Goal: Information Seeking & Learning: Find specific fact

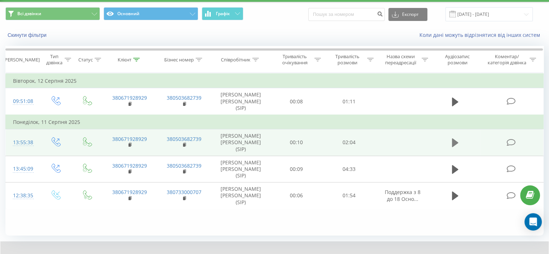
scroll to position [20, 0]
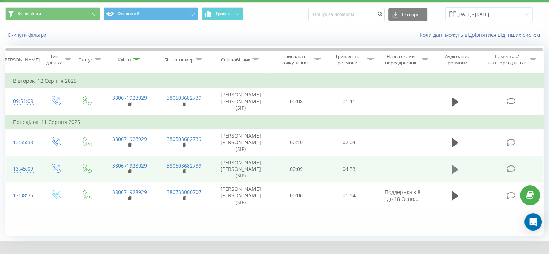
click at [456, 173] on icon at bounding box center [455, 169] width 6 height 10
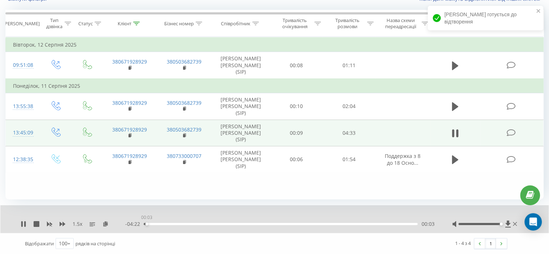
click at [147, 223] on div "00:03" at bounding box center [281, 224] width 274 height 2
click at [179, 223] on div "00:34" at bounding box center [281, 224] width 274 height 2
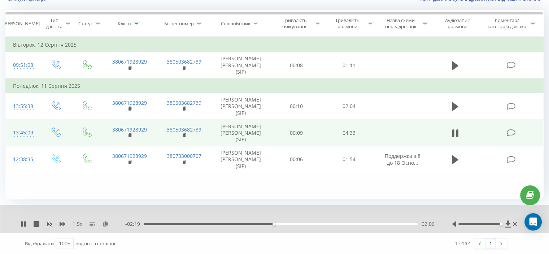
click at [66, 222] on div "1.5 x" at bounding box center [73, 223] width 105 height 7
click at [65, 222] on icon at bounding box center [63, 224] width 6 height 6
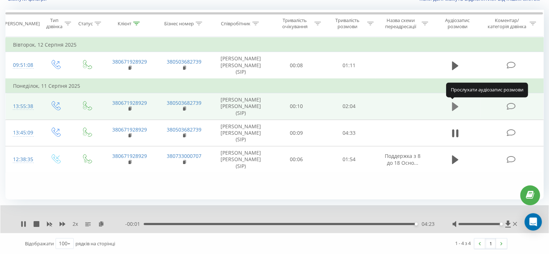
click at [457, 105] on icon at bounding box center [455, 106] width 6 height 10
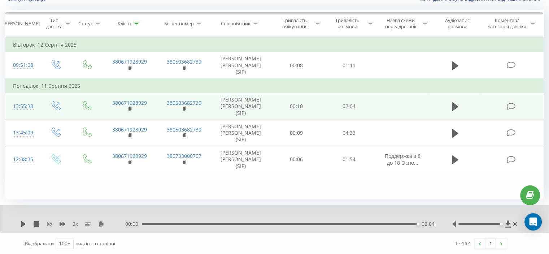
click at [48, 224] on icon at bounding box center [49, 224] width 5 height 4
click at [61, 221] on icon at bounding box center [63, 224] width 6 height 6
click at [136, 24] on icon at bounding box center [136, 24] width 6 height 4
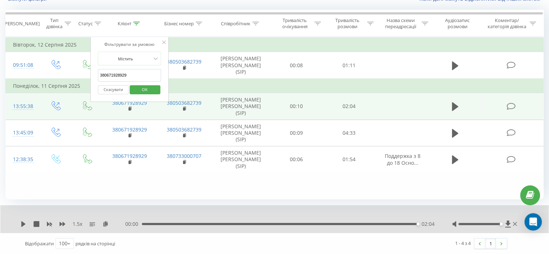
click at [123, 73] on input "380671928929" at bounding box center [130, 75] width 64 height 13
paste input "35692494"
click at [142, 87] on span "OK" at bounding box center [145, 89] width 20 height 11
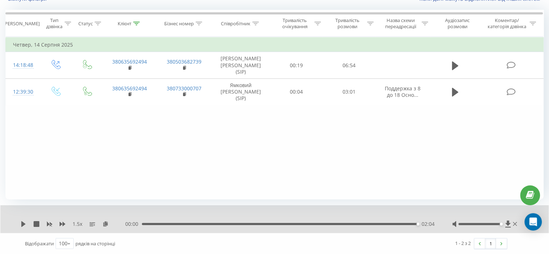
scroll to position [20, 0]
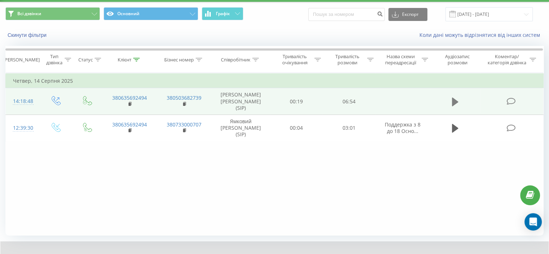
click at [457, 100] on icon at bounding box center [455, 101] width 6 height 9
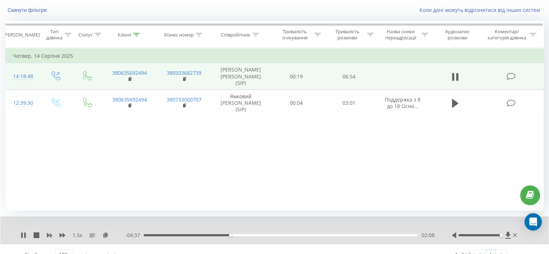
scroll to position [56, 0]
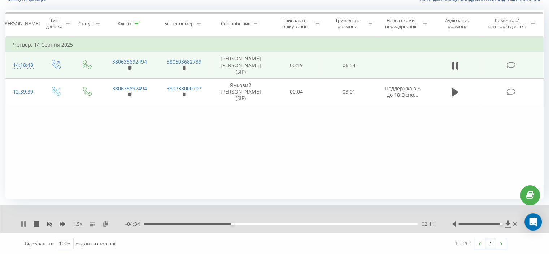
click at [26, 223] on icon at bounding box center [24, 224] width 6 height 6
click at [22, 224] on icon at bounding box center [23, 224] width 4 height 6
drag, startPoint x: 64, startPoint y: 222, endPoint x: 70, endPoint y: 216, distance: 8.5
click at [64, 222] on icon at bounding box center [63, 224] width 6 height 6
click at [49, 227] on div "2 x" at bounding box center [73, 223] width 105 height 7
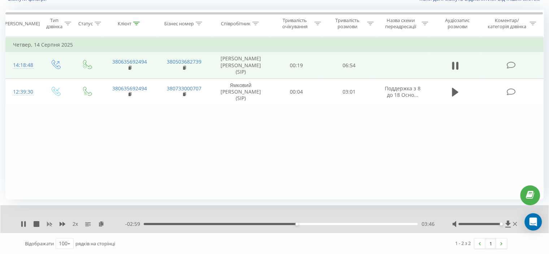
click at [49, 225] on icon at bounding box center [50, 224] width 6 height 6
click at [62, 223] on icon at bounding box center [63, 224] width 6 height 4
click at [255, 221] on div "00:00 06:45 06:45" at bounding box center [279, 223] width 309 height 7
click at [254, 221] on div "00:00 06:45 06:45" at bounding box center [279, 223] width 309 height 7
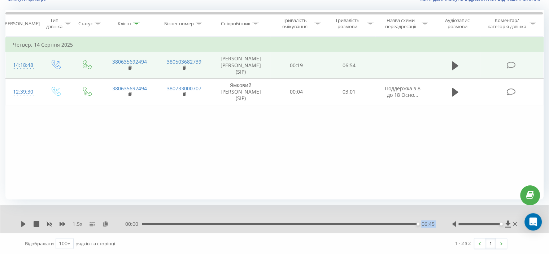
click at [254, 221] on div "00:00 06:45 06:45" at bounding box center [279, 223] width 309 height 7
click at [253, 223] on div "06:45" at bounding box center [280, 224] width 276 height 2
click at [26, 223] on icon at bounding box center [24, 224] width 6 height 6
click at [23, 222] on icon at bounding box center [24, 224] width 6 height 6
click at [26, 223] on icon at bounding box center [24, 224] width 6 height 6
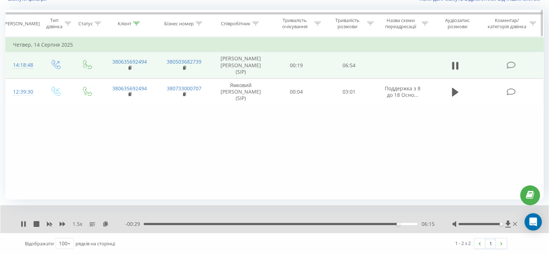
click at [137, 23] on icon at bounding box center [136, 24] width 6 height 4
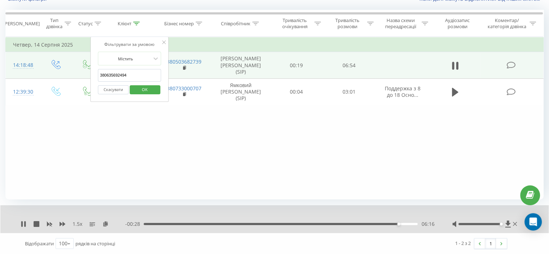
click at [122, 70] on input "380635692494" at bounding box center [130, 75] width 64 height 13
paste input "7198569"
click at [143, 85] on span "OK" at bounding box center [145, 89] width 20 height 11
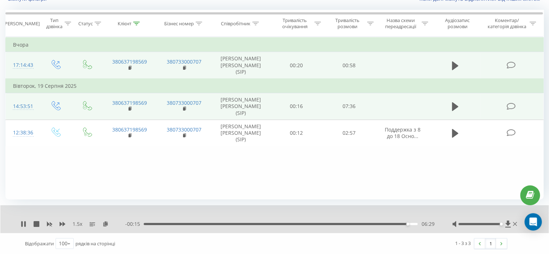
scroll to position [20, 0]
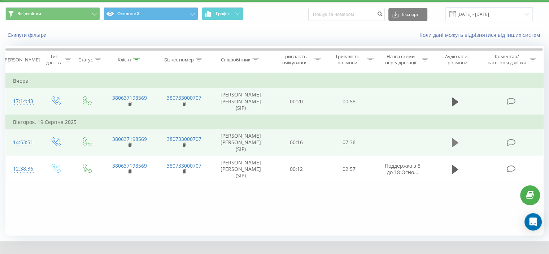
click at [459, 137] on button at bounding box center [455, 142] width 11 height 11
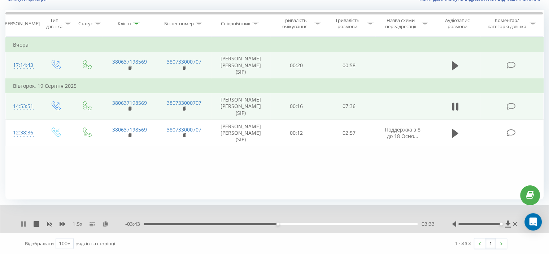
click at [23, 223] on icon at bounding box center [24, 224] width 6 height 6
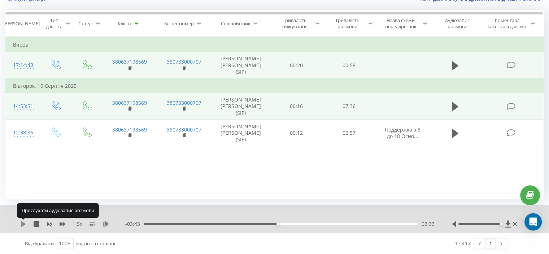
click at [21, 223] on icon at bounding box center [24, 224] width 6 height 6
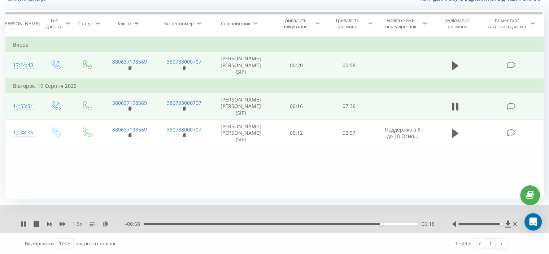
click at [66, 222] on div "1.5 x" at bounding box center [73, 223] width 105 height 7
click at [65, 222] on icon at bounding box center [63, 224] width 6 height 6
click at [50, 223] on rect at bounding box center [49, 223] width 3 height 3
click at [64, 223] on icon at bounding box center [63, 224] width 6 height 4
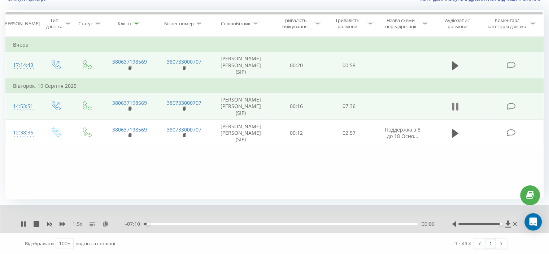
click at [451, 105] on button at bounding box center [455, 106] width 11 height 11
drag, startPoint x: 136, startPoint y: 23, endPoint x: 128, endPoint y: 68, distance: 45.8
click at [136, 23] on icon at bounding box center [136, 24] width 6 height 4
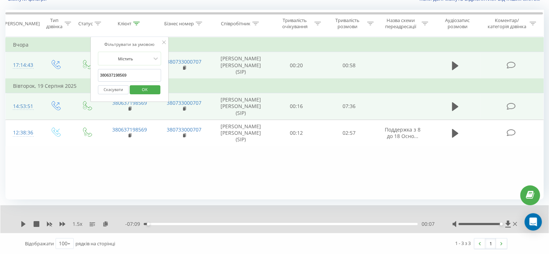
click at [126, 74] on input "380637198569" at bounding box center [130, 75] width 64 height 13
paste input "75915171"
click at [144, 86] on span "OK" at bounding box center [145, 89] width 20 height 11
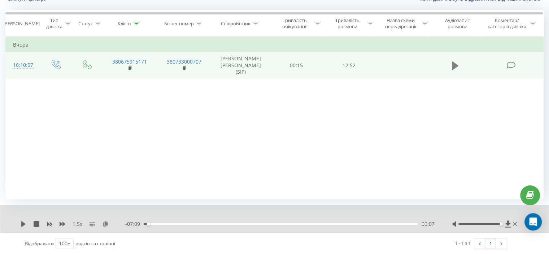
click at [455, 68] on icon at bounding box center [455, 66] width 6 height 10
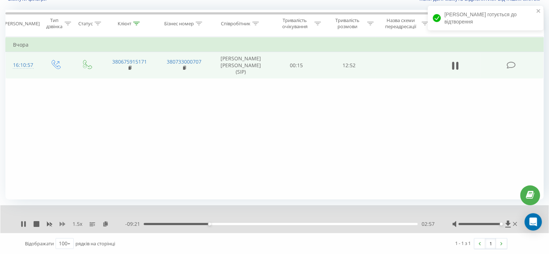
click at [62, 222] on icon at bounding box center [63, 224] width 6 height 6
click at [211, 222] on div "- 08:44 03:34 03:34" at bounding box center [279, 223] width 309 height 7
click at [208, 224] on div "02:54" at bounding box center [281, 224] width 274 height 2
click at [50, 225] on icon at bounding box center [49, 224] width 5 height 4
click at [61, 223] on icon at bounding box center [63, 224] width 6 height 4
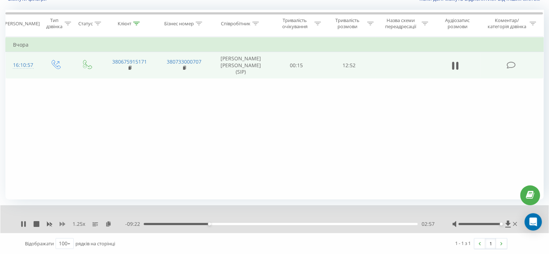
click at [61, 223] on icon at bounding box center [63, 224] width 6 height 4
click at [23, 223] on icon at bounding box center [24, 224] width 6 height 6
click at [19, 225] on div "1.5 x - 06:07 06:11 06:11" at bounding box center [274, 219] width 548 height 28
click at [21, 225] on icon at bounding box center [24, 224] width 6 height 6
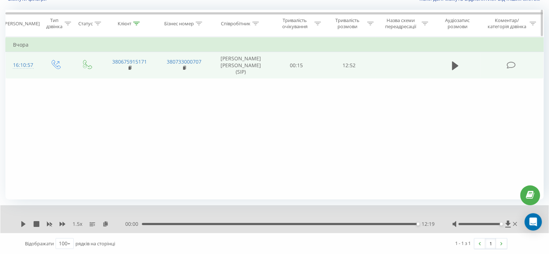
click at [139, 25] on div at bounding box center [136, 24] width 6 height 6
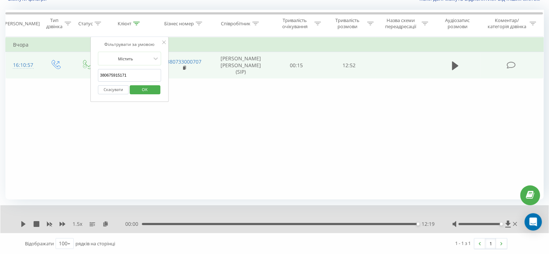
click at [122, 77] on input "380675915171" at bounding box center [130, 75] width 64 height 13
paste input "977242787"
click at [146, 92] on span "OK" at bounding box center [145, 89] width 20 height 11
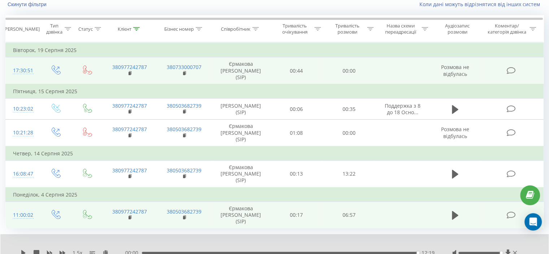
scroll to position [62, 0]
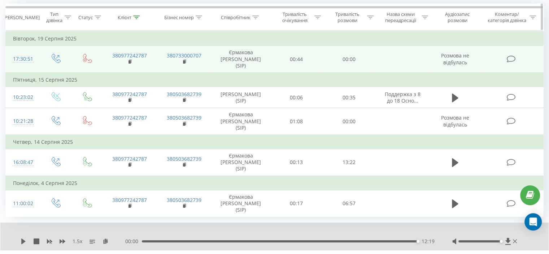
click at [136, 18] on icon at bounding box center [136, 18] width 6 height 4
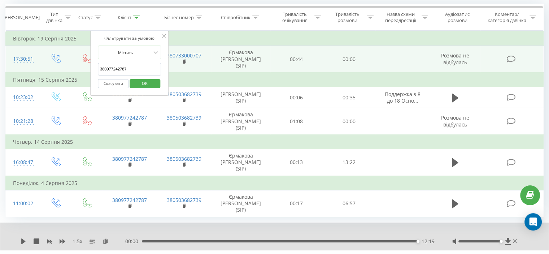
click at [123, 66] on input "380977242787" at bounding box center [130, 69] width 64 height 13
paste input "84940085"
click at [140, 83] on span "OK" at bounding box center [145, 83] width 20 height 11
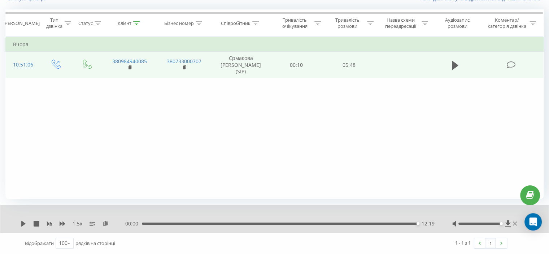
scroll to position [56, 0]
click at [129, 66] on rect at bounding box center [130, 67] width 2 height 3
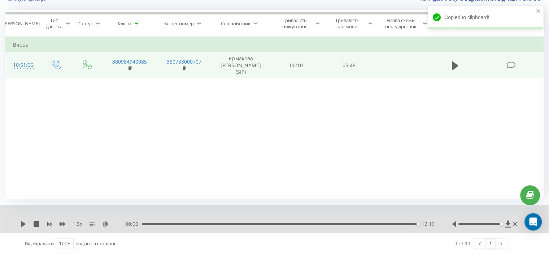
click at [458, 63] on icon at bounding box center [455, 66] width 6 height 10
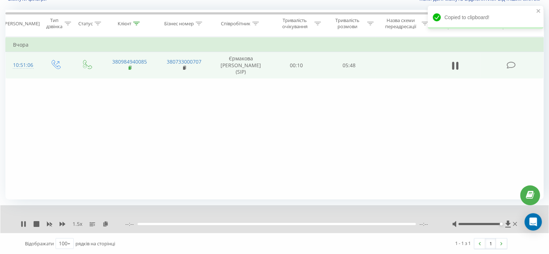
click at [130, 66] on rect at bounding box center [130, 67] width 2 height 3
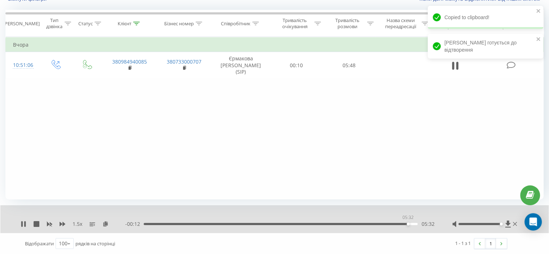
click at [408, 223] on div "05:32" at bounding box center [281, 224] width 274 height 2
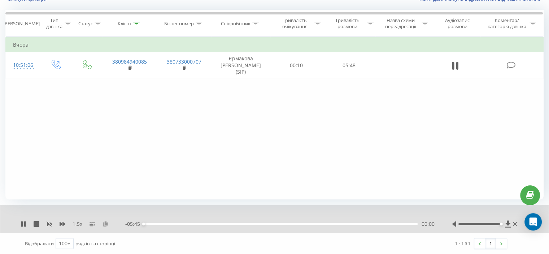
click at [106, 222] on icon at bounding box center [106, 223] width 6 height 5
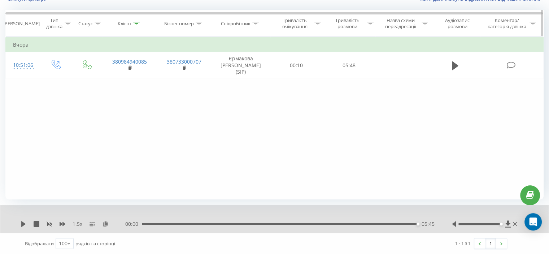
click at [134, 23] on icon at bounding box center [136, 24] width 6 height 4
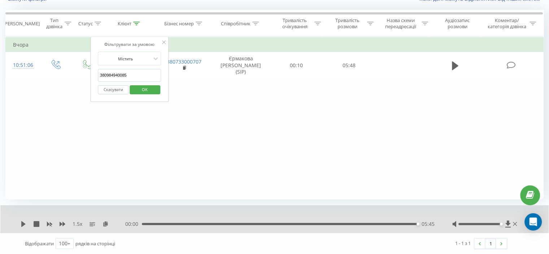
click at [118, 70] on input "380984940085" at bounding box center [130, 75] width 64 height 13
paste input "661275319"
click at [144, 86] on span "OK" at bounding box center [145, 89] width 20 height 11
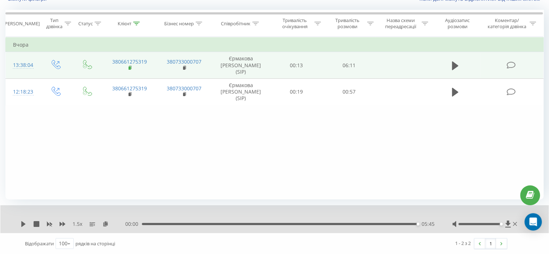
click at [129, 66] on rect at bounding box center [130, 67] width 2 height 3
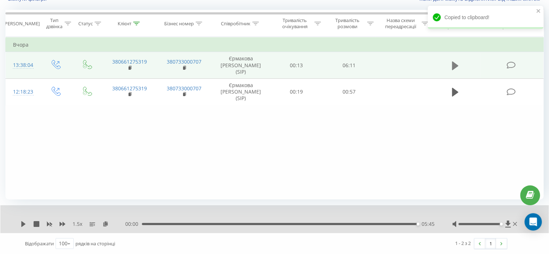
click at [452, 62] on icon at bounding box center [455, 66] width 6 height 10
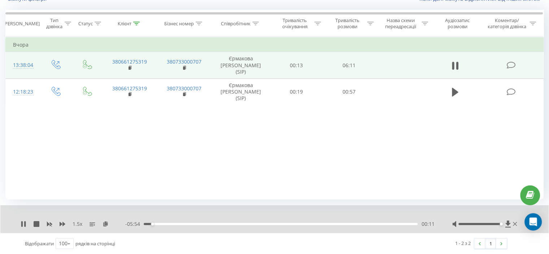
click at [411, 223] on div "00:11" at bounding box center [281, 224] width 274 height 2
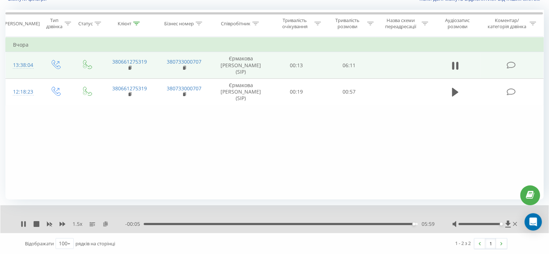
click at [105, 222] on icon at bounding box center [106, 223] width 6 height 5
click at [138, 24] on icon at bounding box center [136, 24] width 6 height 4
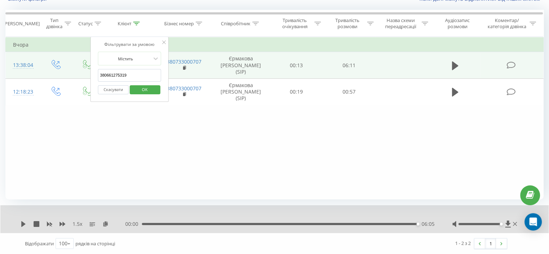
click at [123, 76] on input "380661275319" at bounding box center [130, 75] width 64 height 13
paste input "931928332"
click at [143, 85] on span "OK" at bounding box center [145, 89] width 20 height 11
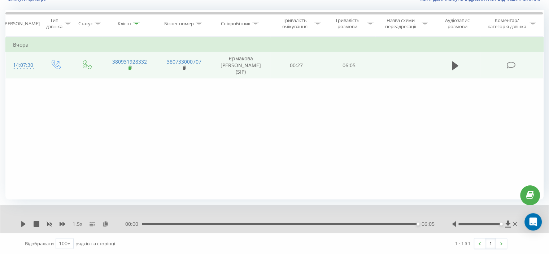
click at [130, 66] on rect at bounding box center [130, 67] width 2 height 3
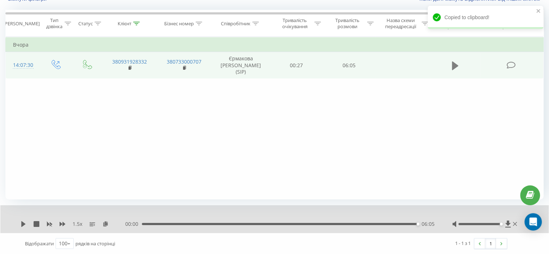
click at [452, 61] on icon at bounding box center [455, 65] width 6 height 9
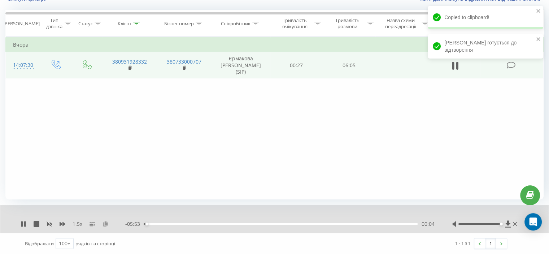
click at [104, 224] on icon at bounding box center [106, 223] width 6 height 5
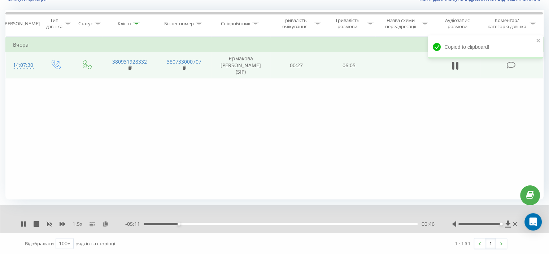
click at [409, 223] on div "00:46" at bounding box center [281, 224] width 274 height 2
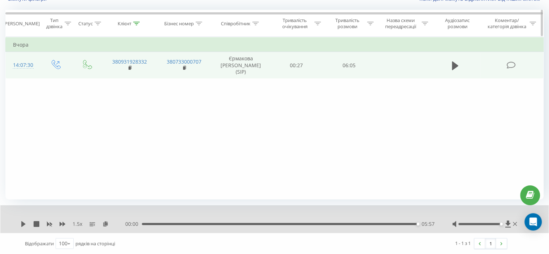
click at [136, 22] on icon at bounding box center [136, 24] width 6 height 4
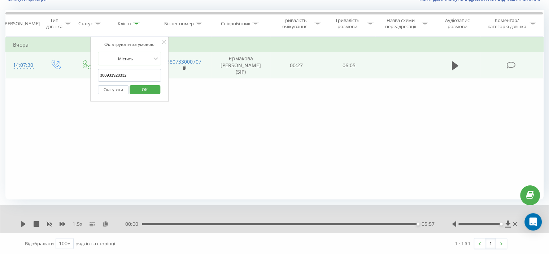
click at [126, 73] on input "380931928332" at bounding box center [130, 75] width 64 height 13
paste input "0509397919"
click at [152, 87] on span "OK" at bounding box center [145, 89] width 20 height 11
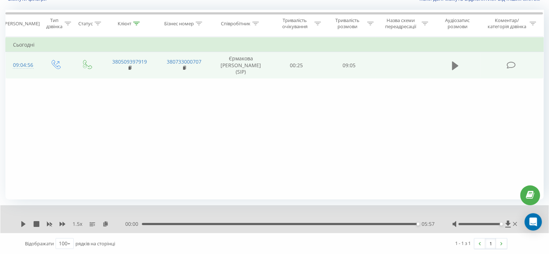
click at [452, 61] on icon at bounding box center [455, 65] width 6 height 9
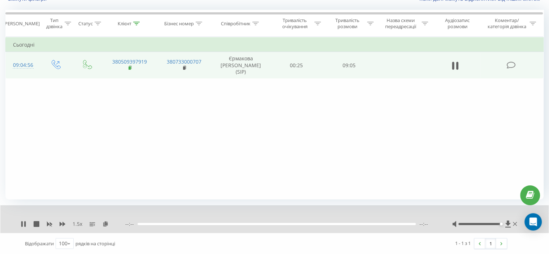
click at [131, 66] on icon at bounding box center [130, 67] width 3 height 3
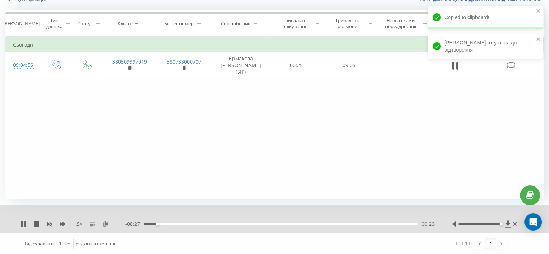
click at [403, 223] on div "00:26" at bounding box center [281, 224] width 274 height 2
click at [412, 224] on div "00:00" at bounding box center [281, 224] width 274 height 2
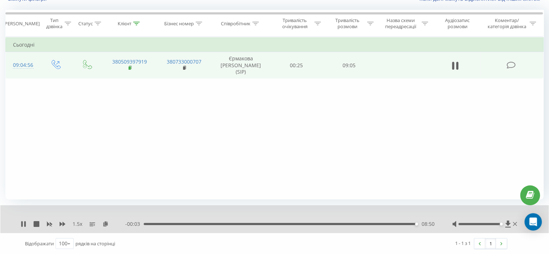
click at [130, 65] on icon at bounding box center [131, 67] width 4 height 5
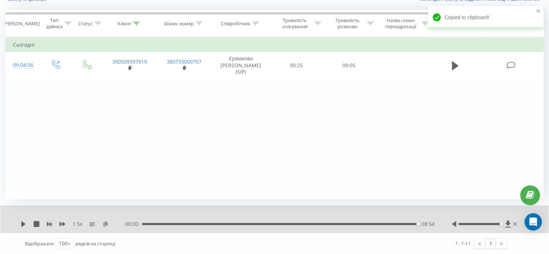
click at [106, 225] on icon at bounding box center [106, 223] width 6 height 5
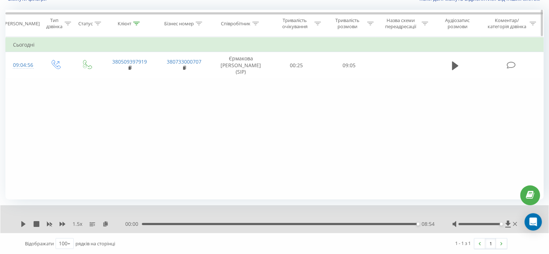
click at [139, 23] on icon at bounding box center [136, 24] width 6 height 4
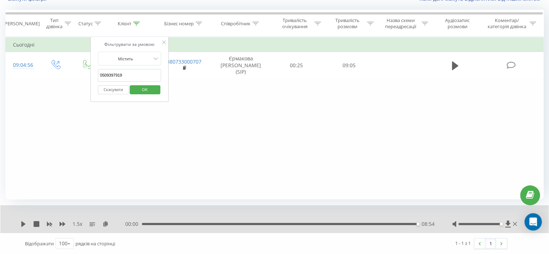
click at [125, 70] on input "0509397919" at bounding box center [130, 75] width 64 height 13
paste input "38099029748"
click at [148, 92] on span "OK" at bounding box center [145, 89] width 20 height 11
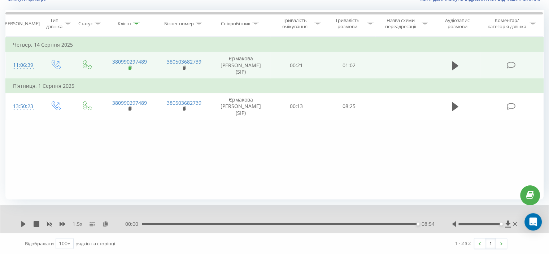
click at [130, 66] on rect at bounding box center [130, 67] width 2 height 3
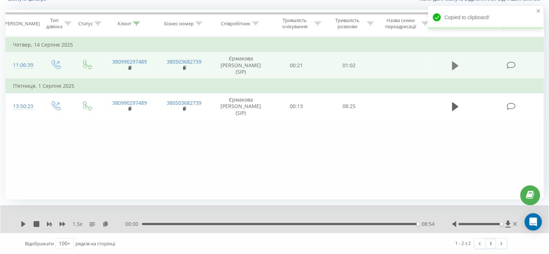
click at [452, 62] on icon at bounding box center [455, 65] width 6 height 9
click at [354, 224] on div "00:25" at bounding box center [281, 224] width 274 height 2
click at [406, 223] on div "00:59" at bounding box center [281, 224] width 274 height 2
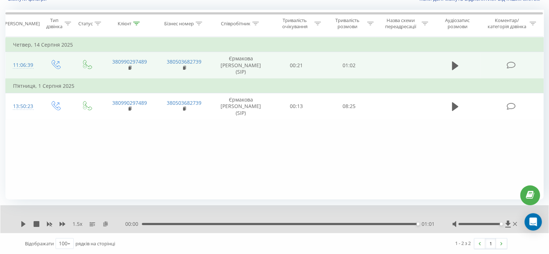
click at [107, 225] on icon at bounding box center [106, 223] width 6 height 5
click at [138, 22] on icon at bounding box center [136, 24] width 6 height 4
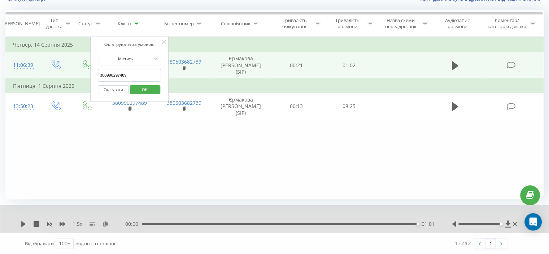
click at [126, 69] on input "380990297489" at bounding box center [130, 75] width 64 height 13
paste input "70443801"
click at [142, 90] on span "OK" at bounding box center [145, 89] width 20 height 11
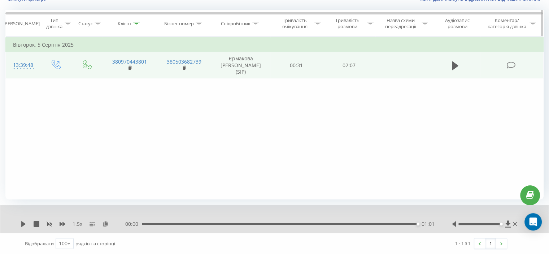
click at [137, 22] on icon at bounding box center [136, 24] width 6 height 4
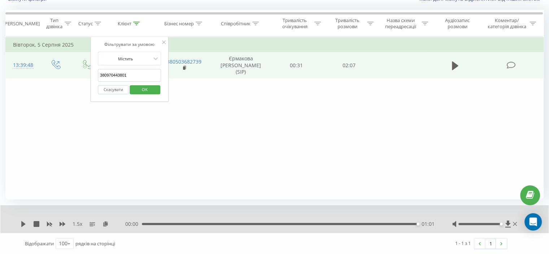
click at [116, 73] on input "380970443801" at bounding box center [130, 75] width 64 height 13
paste input "678364576"
click at [139, 88] on span "OK" at bounding box center [145, 89] width 20 height 11
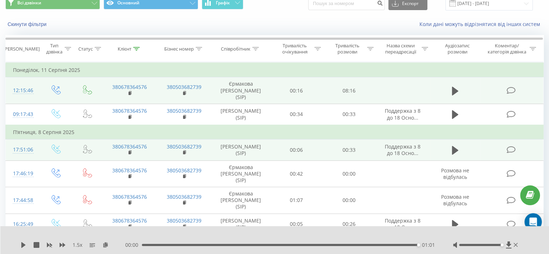
scroll to position [21, 0]
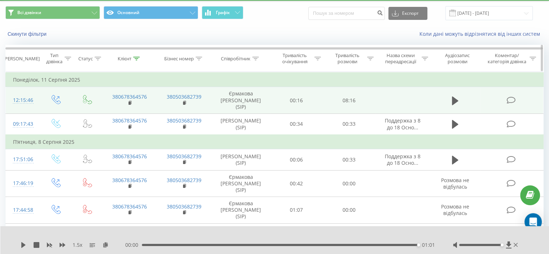
click at [135, 57] on icon at bounding box center [136, 59] width 6 height 4
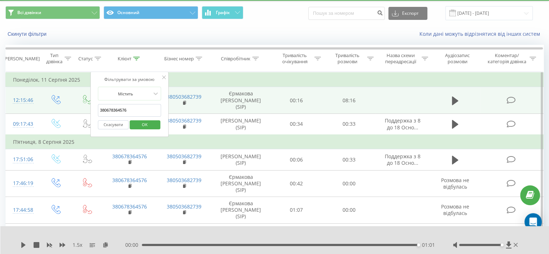
click at [116, 109] on input "380678364576" at bounding box center [130, 110] width 64 height 13
paste input "95383386"
click at [137, 119] on span "OK" at bounding box center [145, 124] width 20 height 11
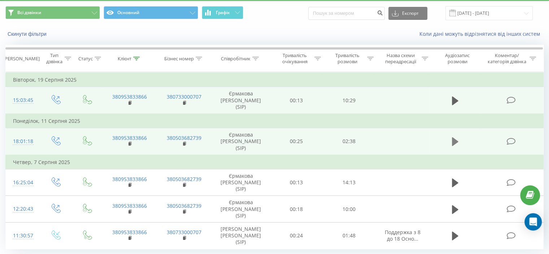
click at [451, 136] on button at bounding box center [455, 141] width 11 height 11
click at [132, 141] on icon at bounding box center [131, 143] width 4 height 5
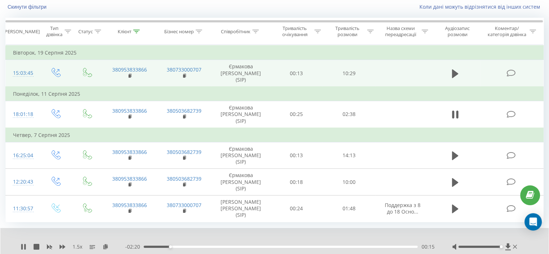
scroll to position [56, 0]
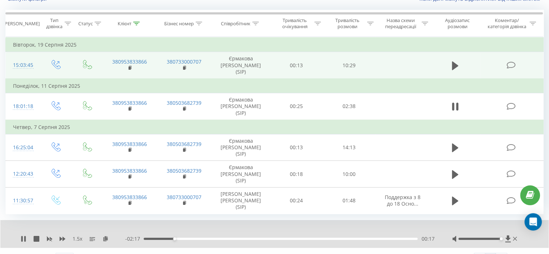
click at [244, 235] on div "- 02:17 00:17 00:17" at bounding box center [279, 238] width 309 height 7
drag, startPoint x: 256, startPoint y: 223, endPoint x: 319, endPoint y: 222, distance: 63.6
click at [256, 238] on div "00:19" at bounding box center [281, 239] width 274 height 2
click at [383, 238] on div "01:06" at bounding box center [281, 239] width 274 height 2
click at [107, 236] on icon at bounding box center [106, 238] width 6 height 5
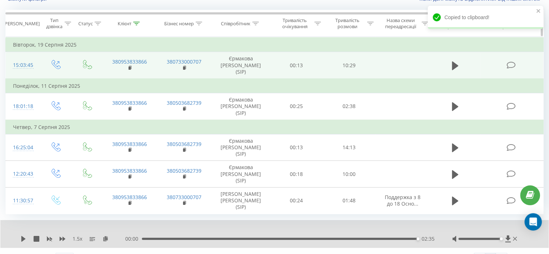
click at [135, 22] on icon at bounding box center [136, 24] width 6 height 4
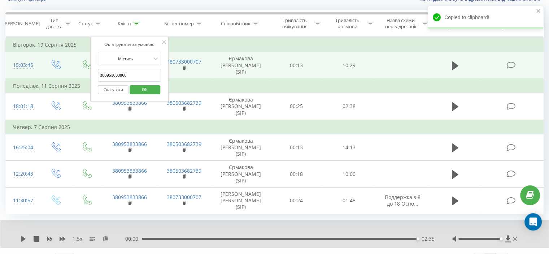
click at [121, 74] on input "380953833866" at bounding box center [130, 75] width 64 height 13
paste input "8554155"
click at [139, 87] on span "OK" at bounding box center [145, 89] width 20 height 11
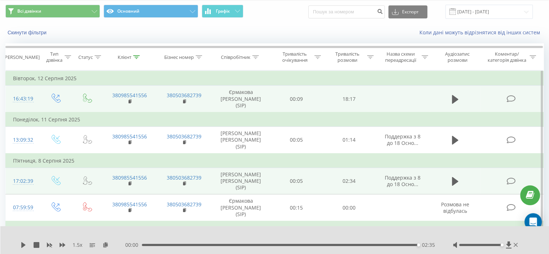
scroll to position [7, 0]
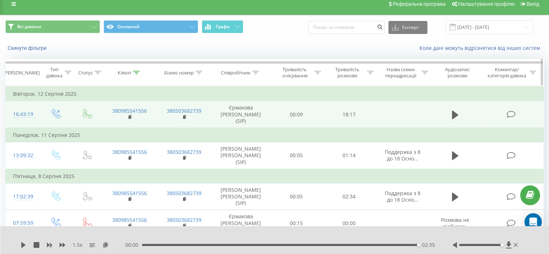
click at [139, 72] on icon at bounding box center [136, 73] width 6 height 4
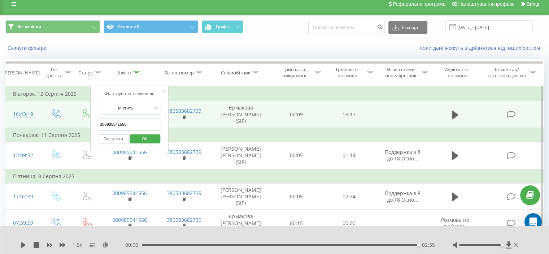
click at [128, 126] on input "380985541556" at bounding box center [130, 124] width 64 height 13
paste input "671630045"
click at [143, 136] on span "OK" at bounding box center [145, 138] width 20 height 11
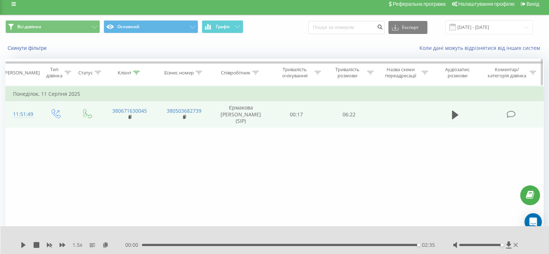
click at [137, 72] on icon at bounding box center [136, 73] width 6 height 4
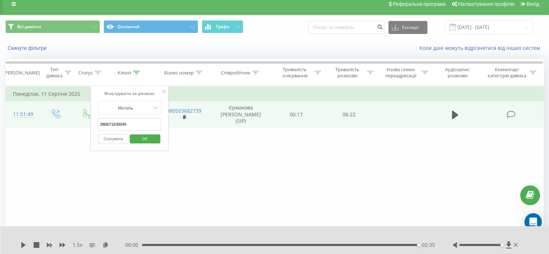
click at [124, 127] on input "380671630045" at bounding box center [130, 124] width 64 height 13
paste input "939893748"
click at [148, 139] on span "OK" at bounding box center [145, 138] width 20 height 11
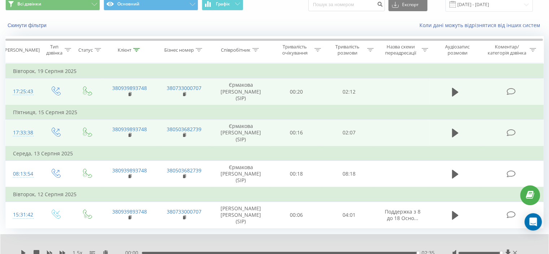
scroll to position [56, 0]
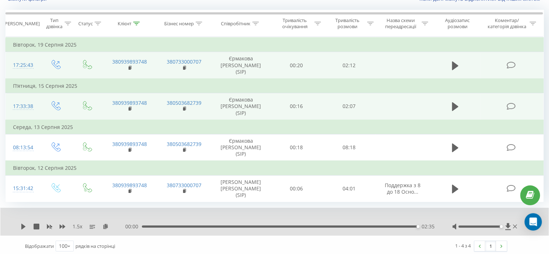
drag, startPoint x: 451, startPoint y: 98, endPoint x: 421, endPoint y: 99, distance: 29.3
click at [451, 101] on button at bounding box center [455, 106] width 11 height 11
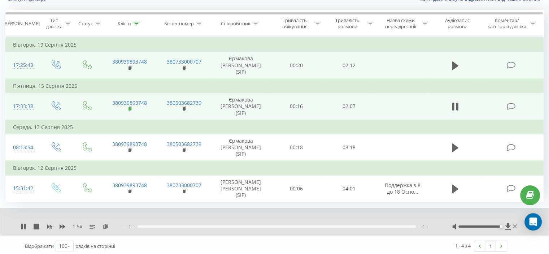
click at [131, 107] on icon at bounding box center [130, 108] width 3 height 3
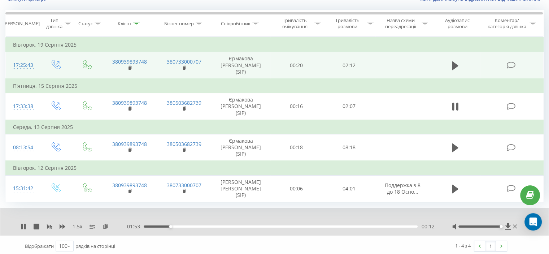
drag, startPoint x: 250, startPoint y: 223, endPoint x: 263, endPoint y: 226, distance: 13.2
click at [251, 225] on div "00:12" at bounding box center [281, 226] width 274 height 2
click at [391, 225] on div "00:53" at bounding box center [281, 226] width 274 height 2
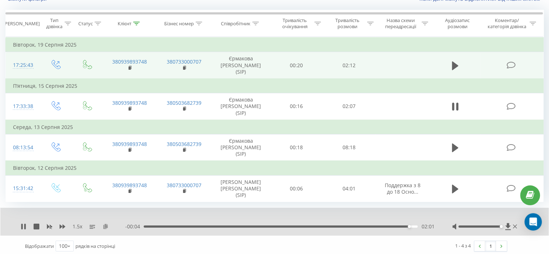
click at [108, 223] on icon at bounding box center [106, 225] width 6 height 5
click at [137, 22] on icon at bounding box center [136, 24] width 6 height 4
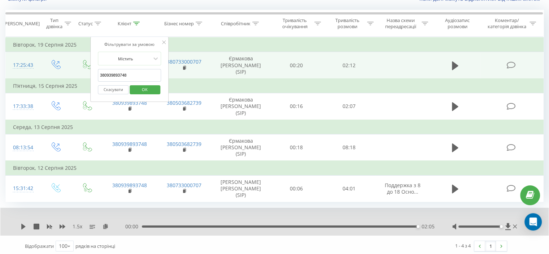
click at [123, 78] on input "380939893748" at bounding box center [130, 75] width 64 height 13
click at [123, 77] on input "380939893748" at bounding box center [130, 75] width 64 height 13
paste input "65553003"
click at [143, 85] on span "OK" at bounding box center [145, 89] width 20 height 11
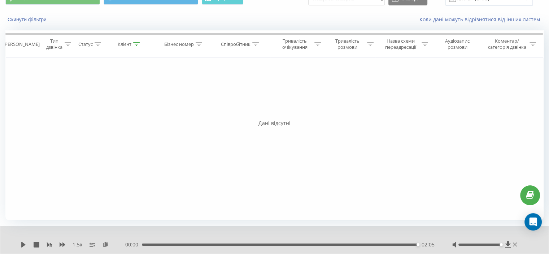
scroll to position [35, 0]
click at [139, 43] on icon at bounding box center [136, 45] width 6 height 4
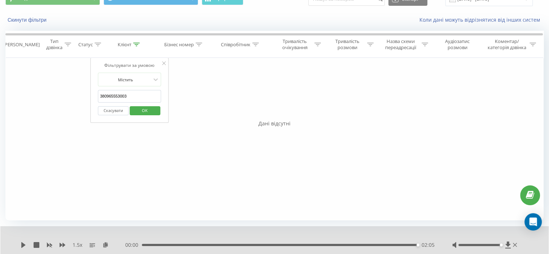
click at [127, 95] on input "380965553003" at bounding box center [130, 96] width 64 height 13
paste input "632920870"
click at [144, 103] on div "Скасувати OK" at bounding box center [130, 111] width 64 height 16
click at [145, 107] on span "OK" at bounding box center [145, 110] width 20 height 11
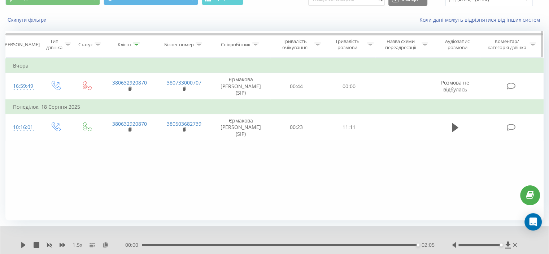
click at [137, 43] on icon at bounding box center [136, 45] width 6 height 4
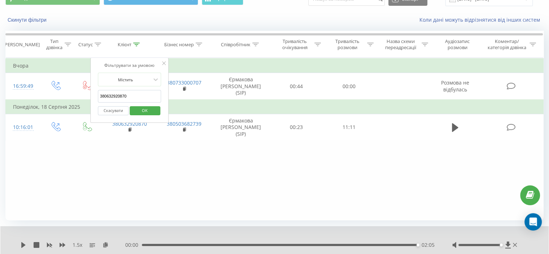
click at [122, 99] on input "380632920870" at bounding box center [130, 96] width 64 height 13
paste input "997758482"
click at [136, 108] on span "OK" at bounding box center [145, 110] width 20 height 11
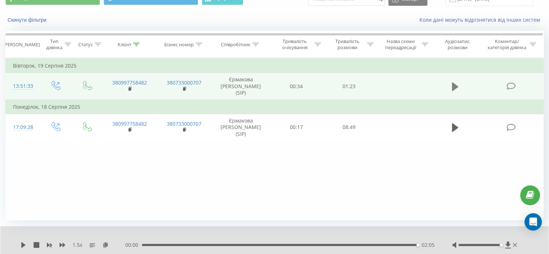
click at [453, 82] on icon at bounding box center [455, 86] width 6 height 9
click at [131, 87] on icon at bounding box center [131, 88] width 4 height 5
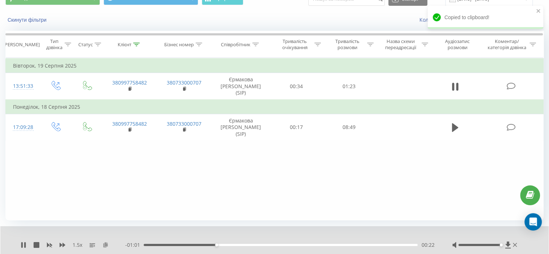
click at [108, 243] on icon at bounding box center [106, 244] width 6 height 5
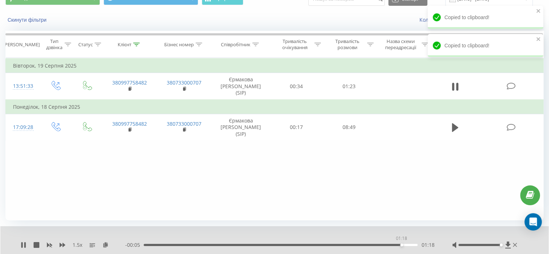
drag, startPoint x: 401, startPoint y: 245, endPoint x: 406, endPoint y: 235, distance: 11.1
click at [401, 245] on div "01:18" at bounding box center [281, 245] width 274 height 2
click at [150, 243] on div "00:00 01:23 01:23" at bounding box center [279, 244] width 309 height 7
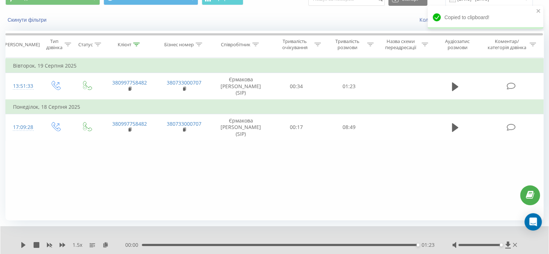
click at [159, 244] on div "01:23" at bounding box center [280, 245] width 276 height 2
click at [21, 243] on icon at bounding box center [24, 245] width 6 height 6
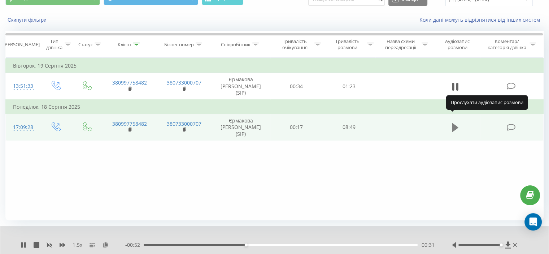
click at [453, 123] on icon at bounding box center [455, 127] width 6 height 9
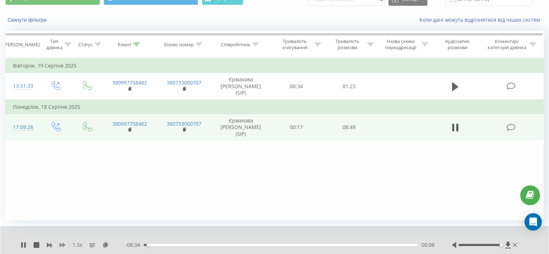
click at [62, 244] on icon at bounding box center [63, 245] width 6 height 4
click at [51, 246] on rect at bounding box center [49, 244] width 3 height 3
click at [66, 244] on div "1 x" at bounding box center [73, 244] width 105 height 7
click at [65, 244] on icon at bounding box center [63, 245] width 6 height 6
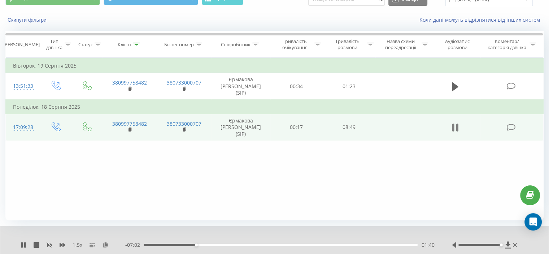
click at [451, 122] on button at bounding box center [455, 127] width 11 height 11
click at [137, 43] on icon at bounding box center [136, 45] width 6 height 4
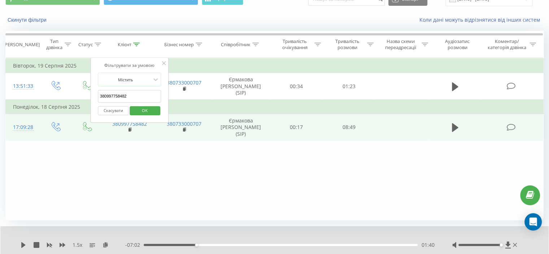
click at [121, 96] on input "380997758482" at bounding box center [130, 96] width 64 height 13
paste input "53833866"
click at [148, 110] on span "OK" at bounding box center [145, 110] width 20 height 11
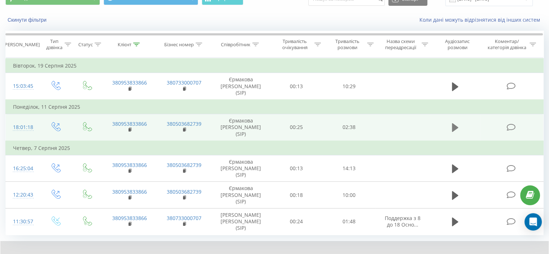
click at [453, 123] on icon at bounding box center [455, 127] width 6 height 9
click at [139, 43] on icon at bounding box center [136, 45] width 6 height 4
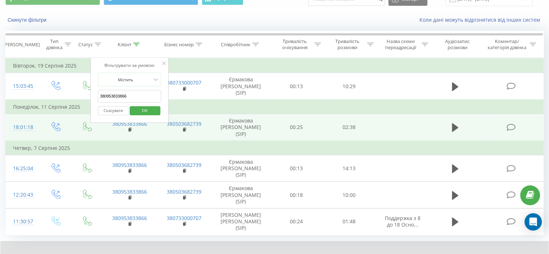
click at [121, 91] on input "380953833866" at bounding box center [130, 96] width 64 height 13
paste input "90297489"
click at [140, 107] on span "OK" at bounding box center [145, 110] width 20 height 11
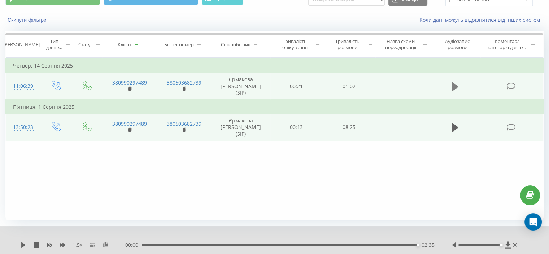
click at [452, 86] on icon at bounding box center [455, 87] width 6 height 10
click at [451, 87] on button at bounding box center [455, 86] width 11 height 11
click at [138, 44] on icon at bounding box center [136, 45] width 6 height 4
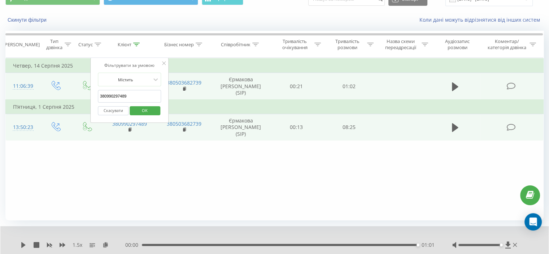
click at [127, 92] on input "380990297489" at bounding box center [130, 96] width 64 height 13
paste input "39893748"
click at [146, 108] on span "OK" at bounding box center [145, 110] width 20 height 11
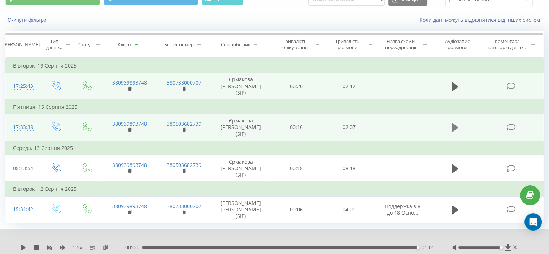
click at [452, 122] on icon at bounding box center [455, 127] width 6 height 10
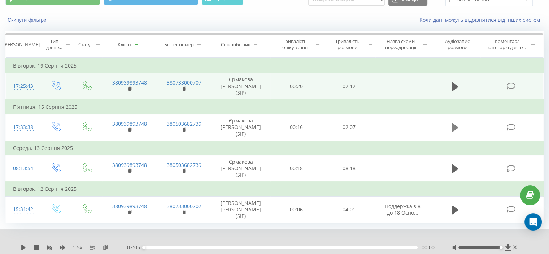
drag, startPoint x: 455, startPoint y: 109, endPoint x: 454, endPoint y: 114, distance: 4.7
click at [455, 114] on td at bounding box center [455, 127] width 51 height 27
click at [454, 122] on icon at bounding box center [455, 127] width 6 height 10
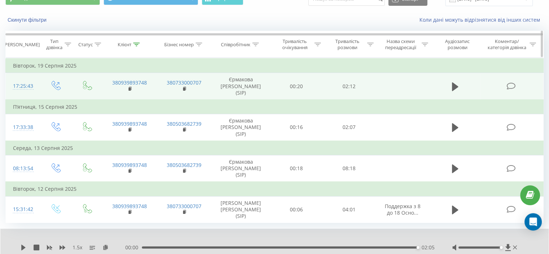
click at [136, 43] on icon at bounding box center [136, 45] width 6 height 4
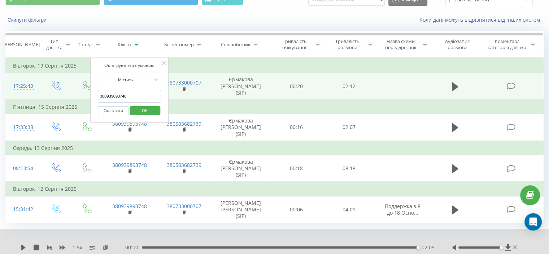
click at [127, 87] on form "Містить 380939893748 Скасувати OK" at bounding box center [130, 96] width 64 height 46
click at [125, 96] on input "380939893748" at bounding box center [130, 96] width 64 height 13
paste input "97758482"
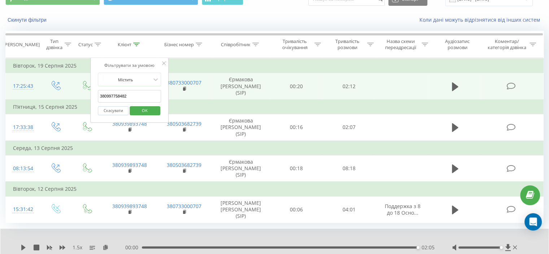
drag, startPoint x: 138, startPoint y: 108, endPoint x: 113, endPoint y: 5, distance: 105.1
click at [138, 108] on span "OK" at bounding box center [145, 110] width 20 height 11
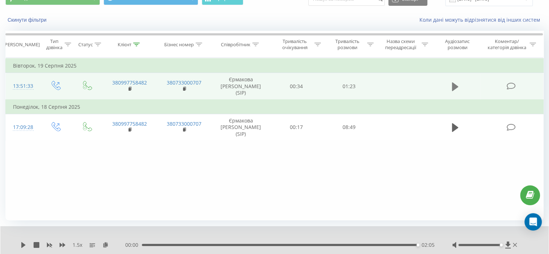
click at [457, 84] on icon at bounding box center [455, 87] width 6 height 10
click at [146, 245] on div "00:00" at bounding box center [281, 245] width 274 height 2
click at [136, 44] on icon at bounding box center [136, 45] width 6 height 4
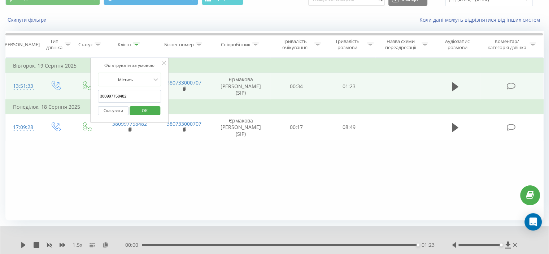
click at [119, 97] on input "380997758482" at bounding box center [130, 96] width 64 height 13
paste input "509397919"
click at [140, 108] on span "OK" at bounding box center [145, 110] width 20 height 11
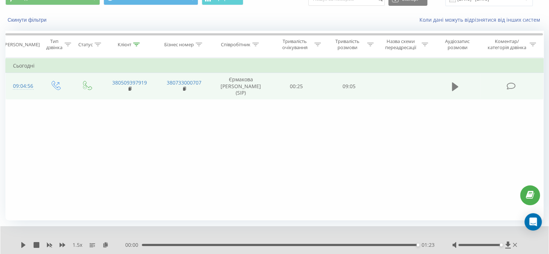
click at [457, 83] on icon at bounding box center [455, 86] width 6 height 9
click at [263, 244] on div "04:02" at bounding box center [281, 245] width 274 height 2
click at [259, 244] on div "03:53" at bounding box center [281, 245] width 274 height 2
click at [259, 244] on div "03:44" at bounding box center [281, 245] width 274 height 2
click at [138, 43] on icon at bounding box center [136, 45] width 6 height 4
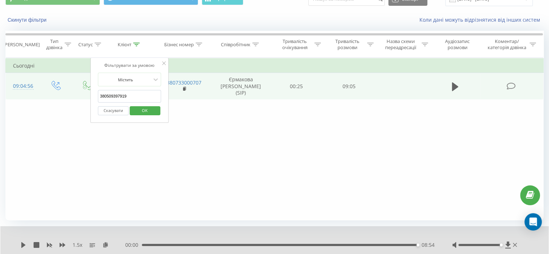
click at [124, 93] on input "380509397919" at bounding box center [130, 96] width 64 height 13
paste input "957518613"
click at [155, 106] on button "OK" at bounding box center [145, 110] width 31 height 9
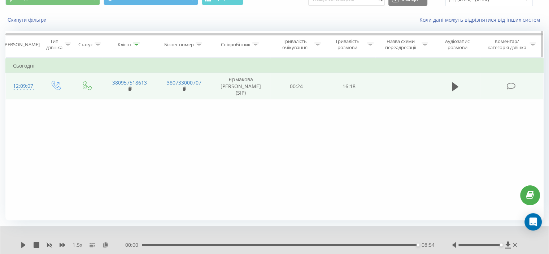
click at [136, 44] on icon at bounding box center [136, 45] width 6 height 4
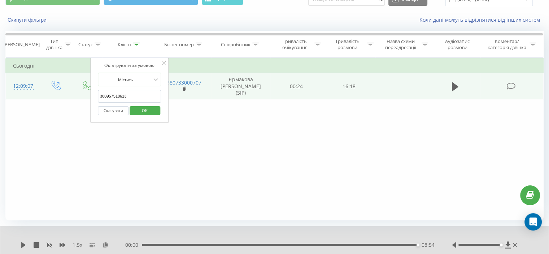
click at [123, 96] on input "380957518613" at bounding box center [130, 96] width 64 height 13
paste input "84940085"
click at [149, 108] on span "OK" at bounding box center [145, 110] width 20 height 11
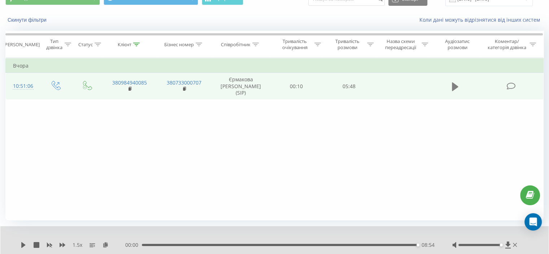
click at [453, 84] on icon at bounding box center [455, 86] width 6 height 9
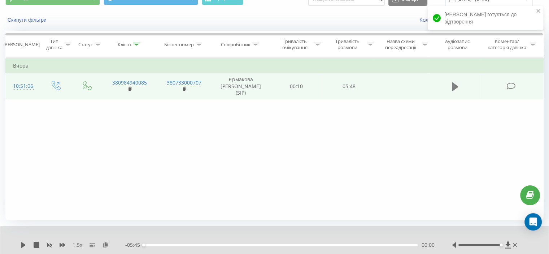
click at [454, 82] on icon at bounding box center [455, 86] width 6 height 9
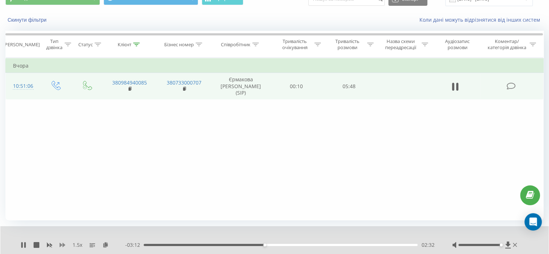
click at [64, 246] on icon at bounding box center [63, 245] width 6 height 6
click at [26, 242] on div "2 x" at bounding box center [73, 244] width 105 height 7
click at [24, 244] on icon at bounding box center [24, 245] width 6 height 6
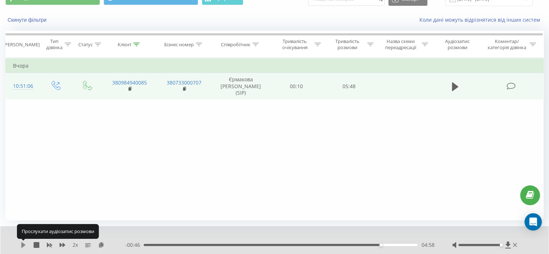
click at [24, 244] on icon at bounding box center [23, 245] width 4 height 6
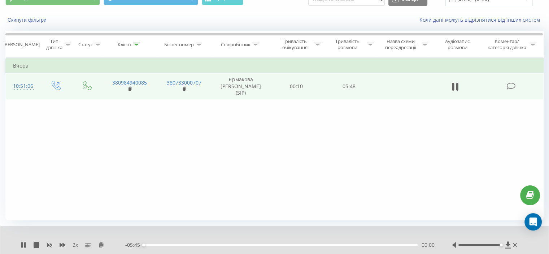
click at [405, 244] on div "00:00" at bounding box center [281, 245] width 274 height 2
click at [51, 245] on rect at bounding box center [49, 244] width 3 height 3
click at [62, 245] on icon at bounding box center [63, 245] width 6 height 6
click at [62, 245] on icon at bounding box center [63, 245] width 6 height 4
click at [407, 244] on div "05:31" at bounding box center [281, 245] width 274 height 2
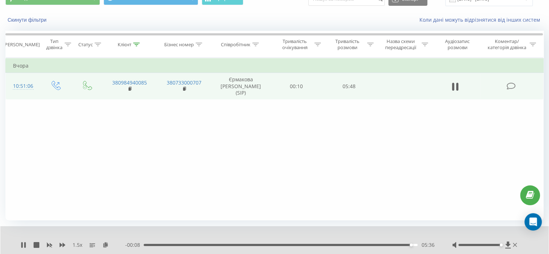
click at [407, 244] on div "05:36" at bounding box center [281, 245] width 274 height 2
click at [407, 244] on div "05:31" at bounding box center [281, 245] width 274 height 2
click at [407, 244] on div "05:35" at bounding box center [281, 245] width 274 height 2
click at [53, 244] on div "1.5 x" at bounding box center [73, 244] width 105 height 7
click at [52, 244] on icon at bounding box center [50, 245] width 6 height 6
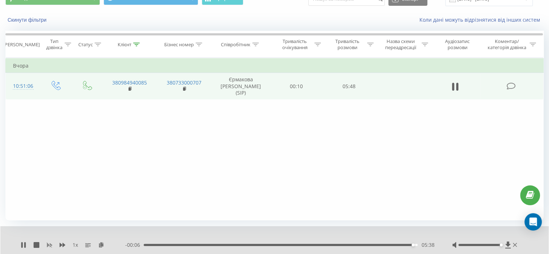
click at [52, 244] on icon at bounding box center [50, 245] width 6 height 6
click at [403, 244] on div "05:39" at bounding box center [281, 245] width 274 height 2
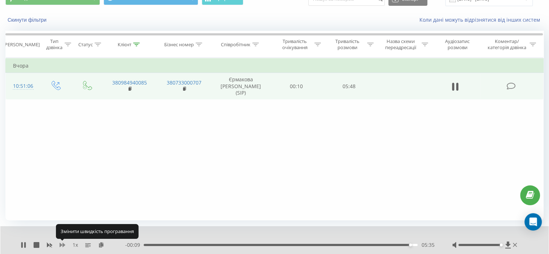
click at [63, 242] on icon at bounding box center [63, 245] width 6 height 6
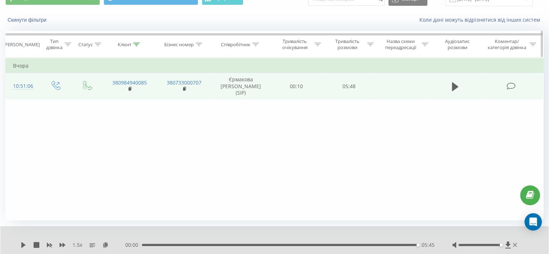
click at [138, 44] on icon at bounding box center [136, 45] width 6 height 4
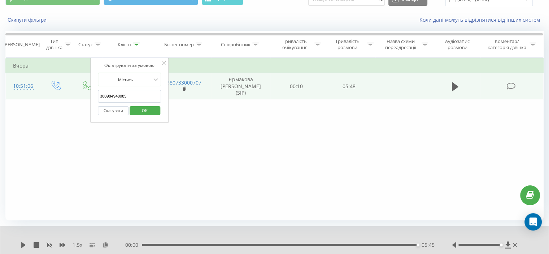
click at [126, 98] on input "380984940085" at bounding box center [130, 96] width 64 height 13
click at [203, 244] on div "05:45" at bounding box center [280, 245] width 276 height 2
click at [23, 245] on icon at bounding box center [23, 245] width 4 height 6
click at [117, 96] on input "380984940085" at bounding box center [130, 96] width 64 height 13
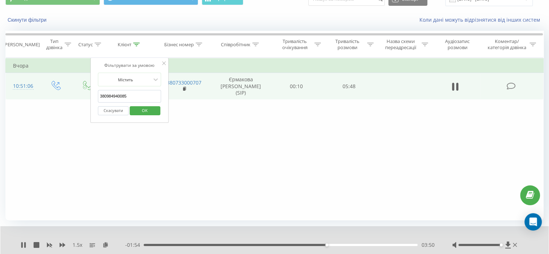
click at [117, 96] on input "380984940085" at bounding box center [130, 96] width 64 height 13
paste input "661275319"
type input "380661275319"
click at [311, 242] on div "- 01:49 03:55 03:55" at bounding box center [279, 244] width 309 height 7
click at [312, 244] on div "03:31" at bounding box center [281, 245] width 274 height 2
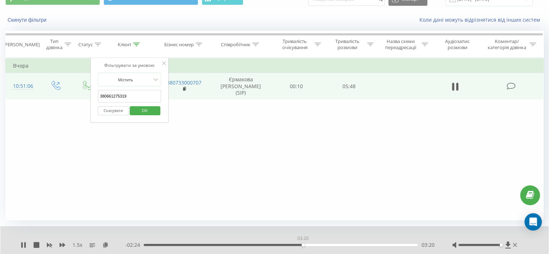
click at [303, 245] on div "03:20" at bounding box center [281, 245] width 274 height 2
click at [142, 109] on span "OK" at bounding box center [145, 110] width 20 height 11
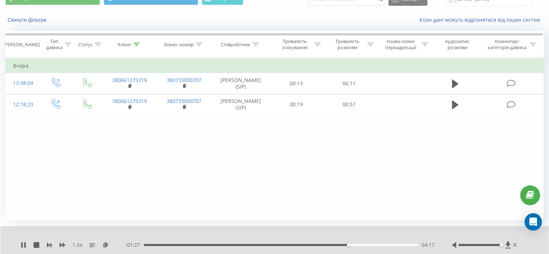
click at [322, 244] on div "04:17" at bounding box center [281, 245] width 274 height 2
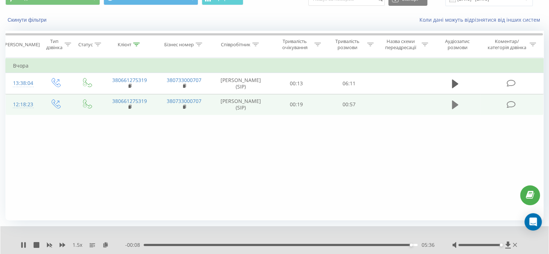
click at [457, 107] on icon at bounding box center [455, 105] width 6 height 10
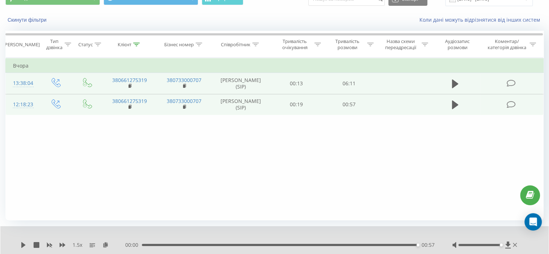
click at [447, 78] on td at bounding box center [455, 83] width 51 height 21
click at [453, 82] on icon at bounding box center [455, 83] width 6 height 9
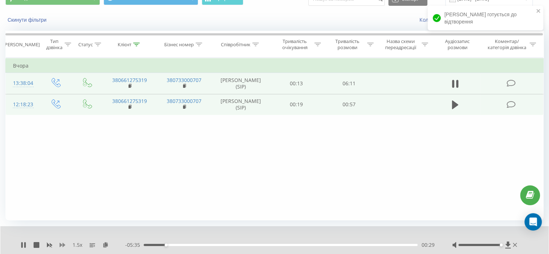
click at [65, 243] on icon at bounding box center [63, 245] width 6 height 6
click at [25, 242] on icon at bounding box center [24, 245] width 1 height 6
click at [350, 179] on div "Фільтрувати за умовою Дорівнює Введіть значення Скасувати OK Фільтрувати за умо…" at bounding box center [274, 139] width 538 height 162
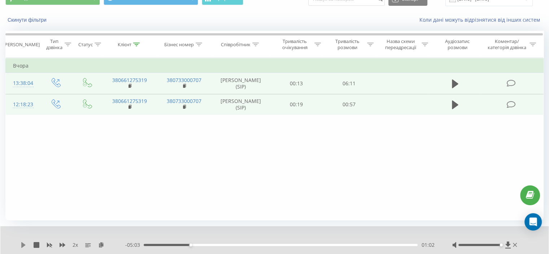
click at [24, 242] on icon at bounding box center [24, 245] width 6 height 6
click at [280, 244] on div "03:29" at bounding box center [281, 245] width 274 height 2
click at [273, 245] on div "03:05" at bounding box center [281, 245] width 274 height 2
click at [258, 244] on div "03:15" at bounding box center [281, 245] width 274 height 2
click at [452, 86] on icon at bounding box center [453, 84] width 2 height 8
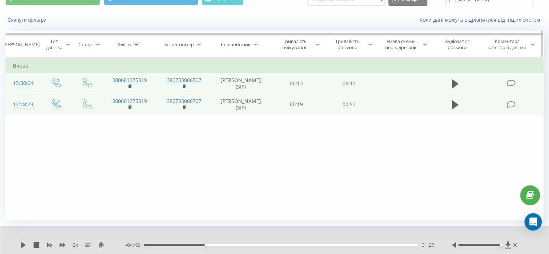
click at [139, 45] on icon at bounding box center [136, 45] width 6 height 4
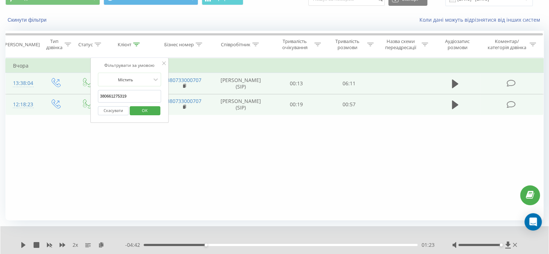
click at [121, 93] on input "380661275319" at bounding box center [130, 96] width 64 height 13
paste input "931928332"
type input "380931928332"
click at [140, 107] on span "OK" at bounding box center [145, 110] width 20 height 11
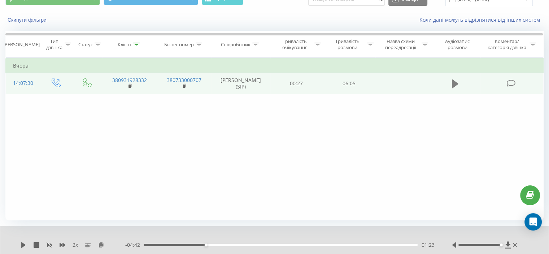
click at [450, 82] on button at bounding box center [455, 83] width 11 height 11
click at [49, 242] on icon at bounding box center [50, 245] width 6 height 6
click at [64, 243] on icon at bounding box center [63, 245] width 6 height 4
click at [286, 245] on div "03:59" at bounding box center [281, 245] width 274 height 2
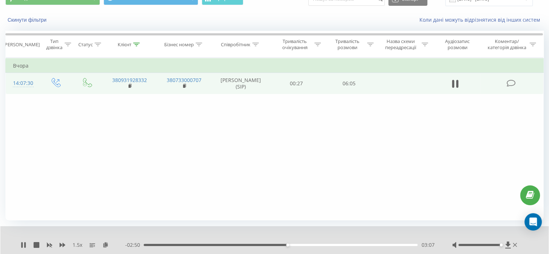
drag, startPoint x: 24, startPoint y: 244, endPoint x: 52, endPoint y: 196, distance: 55.7
click at [24, 244] on icon at bounding box center [24, 245] width 6 height 6
click at [24, 246] on icon at bounding box center [24, 245] width 6 height 6
click at [22, 246] on icon at bounding box center [21, 245] width 1 height 6
click at [22, 246] on icon at bounding box center [23, 245] width 4 height 6
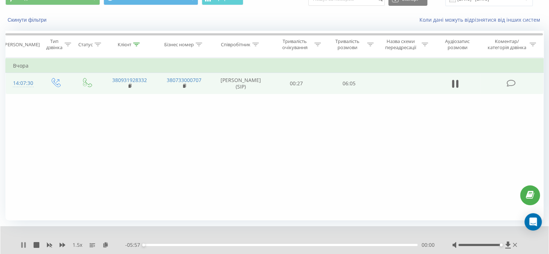
click at [23, 245] on icon at bounding box center [24, 245] width 6 height 6
click at [23, 243] on icon at bounding box center [23, 245] width 4 height 6
click at [26, 242] on icon at bounding box center [24, 245] width 6 height 6
click at [25, 242] on icon at bounding box center [24, 245] width 6 height 6
click at [258, 244] on div "05:54" at bounding box center [281, 245] width 274 height 2
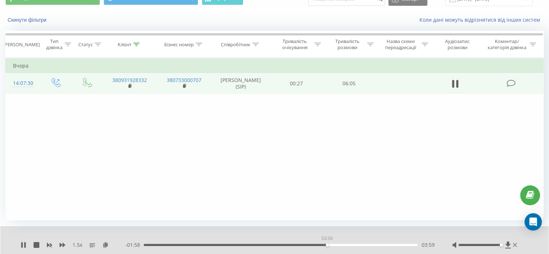
click at [327, 244] on div "03:59" at bounding box center [281, 245] width 274 height 2
click at [302, 244] on div "04:00" at bounding box center [281, 245] width 274 height 2
click at [456, 82] on icon at bounding box center [455, 84] width 6 height 10
